Goal: Task Accomplishment & Management: Use online tool/utility

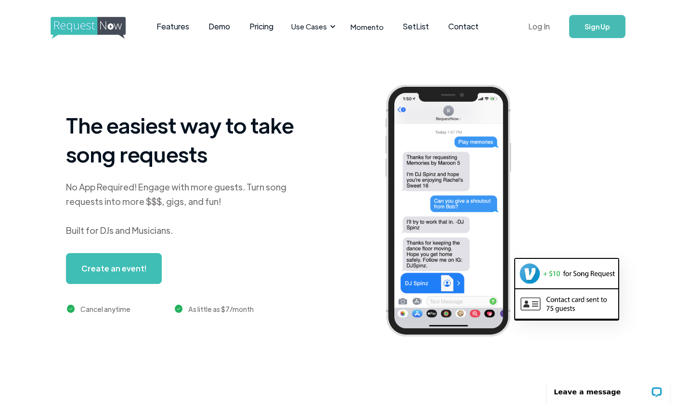
click at [537, 29] on link "Log In" at bounding box center [539, 27] width 41 height 34
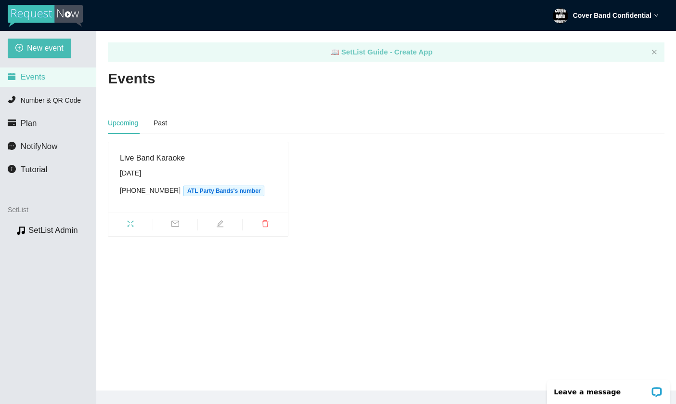
click at [414, 52] on link "📖 SetList Guide - Create App" at bounding box center [381, 52] width 103 height 8
click at [53, 240] on ul "SetList Preview SetList Admin" at bounding box center [48, 220] width 96 height 41
click at [52, 230] on link "SetList Admin" at bounding box center [53, 229] width 50 height 9
